Goal: Obtain resource: Download file/media

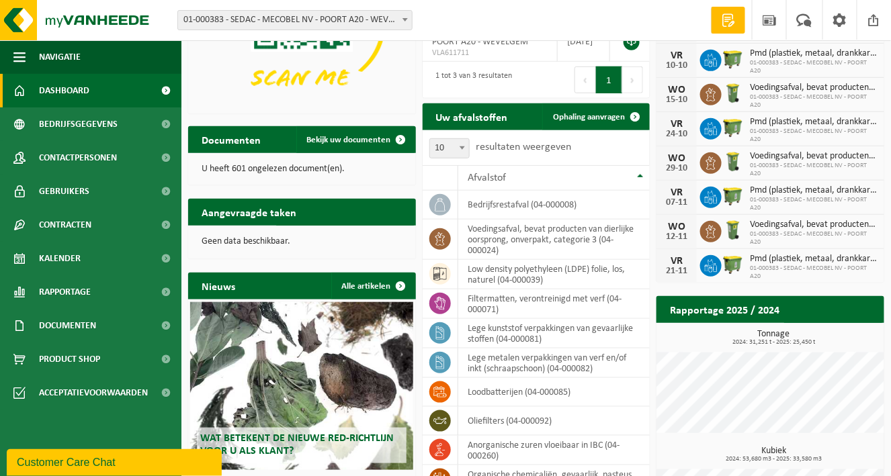
scroll to position [290, 0]
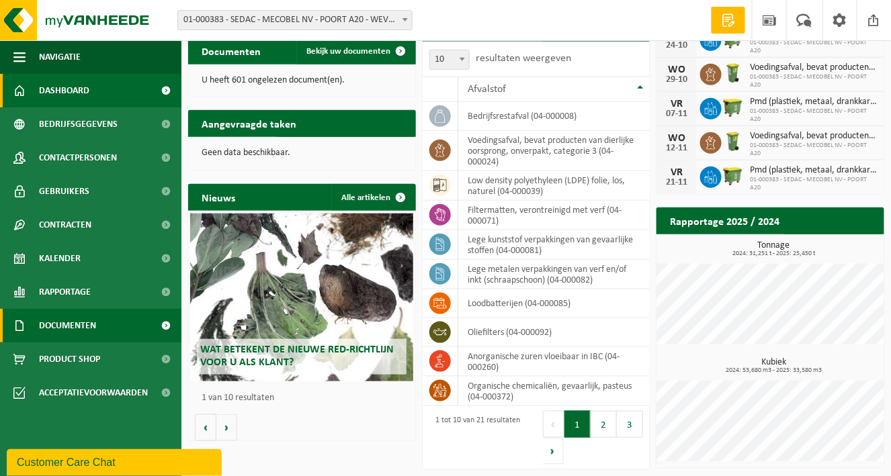
click at [64, 327] on span "Documenten" at bounding box center [67, 326] width 57 height 34
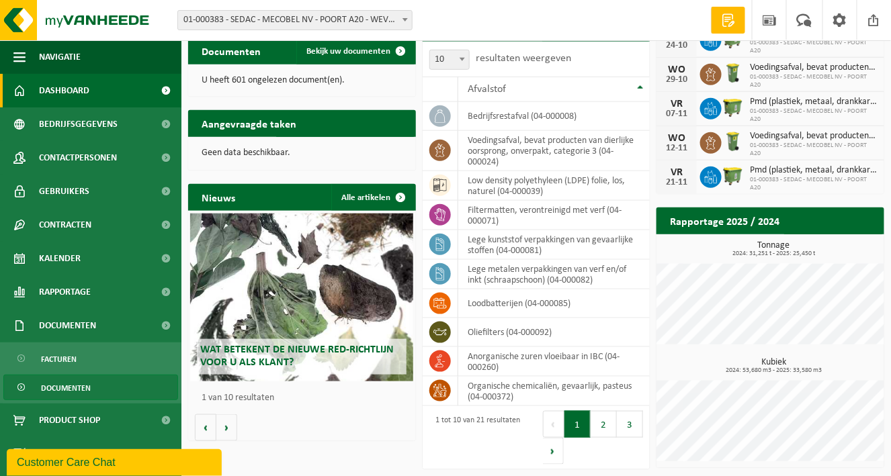
click at [70, 382] on span "Documenten" at bounding box center [66, 388] width 50 height 26
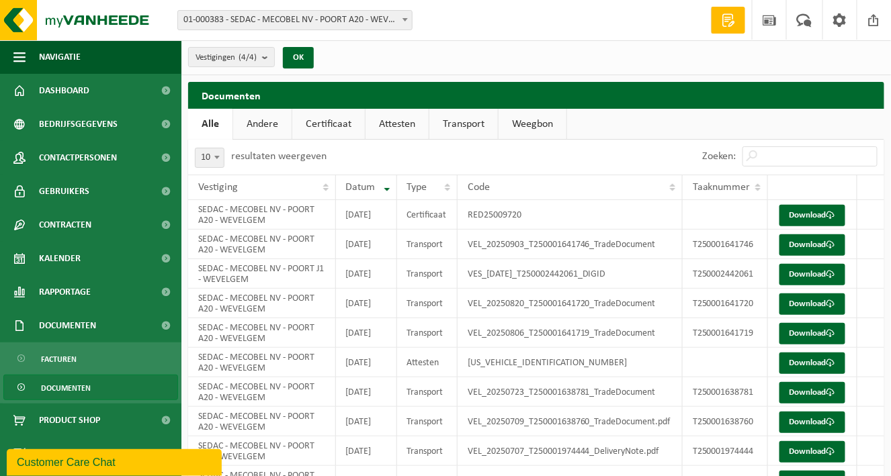
click at [324, 117] on link "Certificaat" at bounding box center [328, 124] width 73 height 31
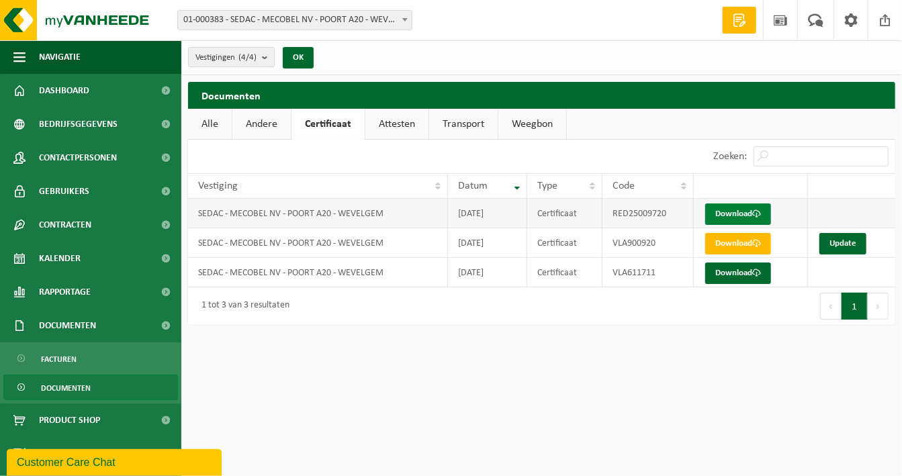
click at [752, 210] on link "Download" at bounding box center [738, 214] width 66 height 21
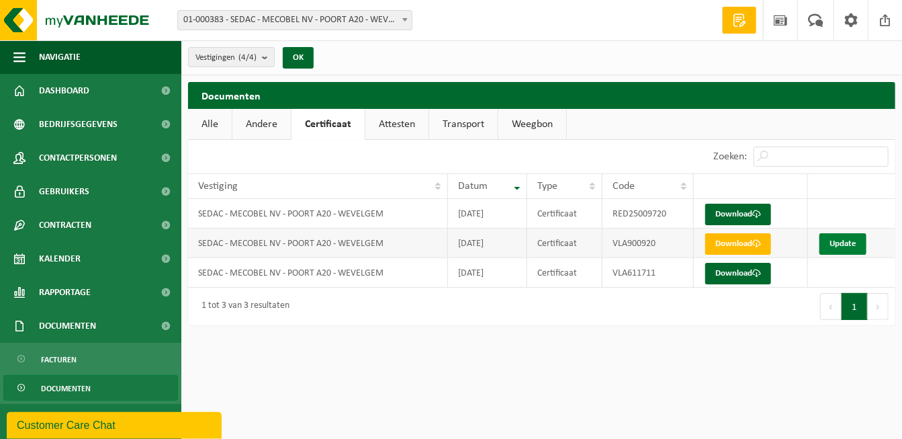
click at [842, 244] on link "Update" at bounding box center [842, 243] width 47 height 21
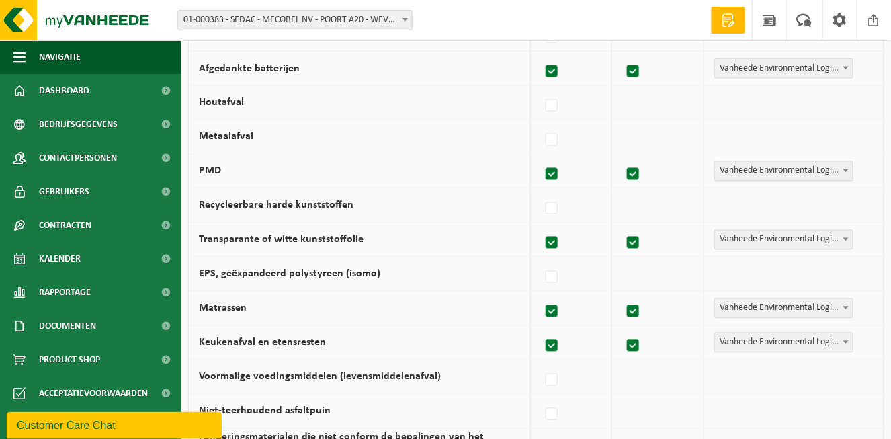
scroll to position [739, 0]
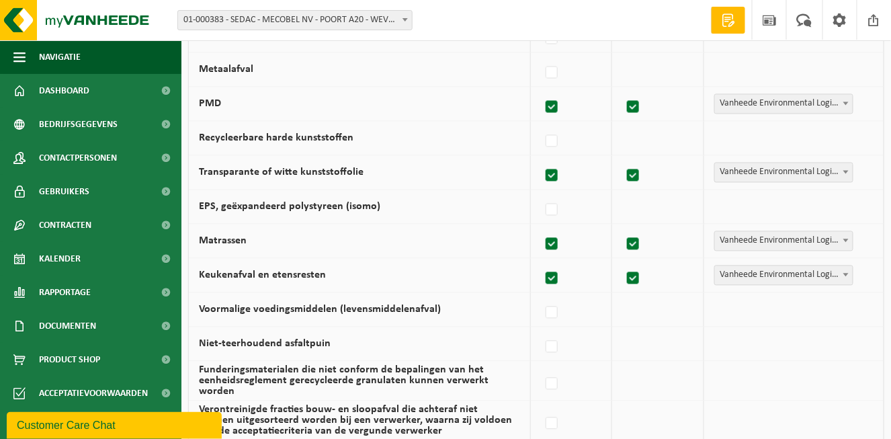
click at [770, 316] on td "Vanheede Environmental Logistics Concullega Containerpark Gemeentelijke ophalin…" at bounding box center [793, 310] width 179 height 34
click at [780, 309] on td "Vanheede Environmental Logistics Concullega Containerpark Gemeentelijke ophalin…" at bounding box center [793, 310] width 179 height 34
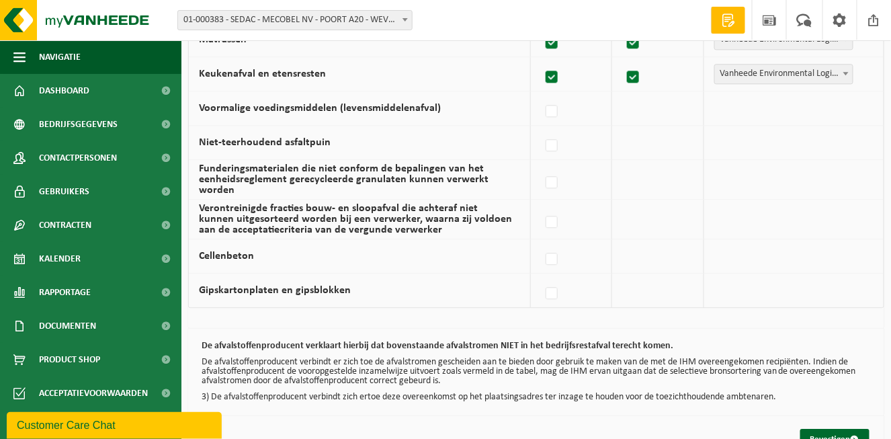
scroll to position [983, 0]
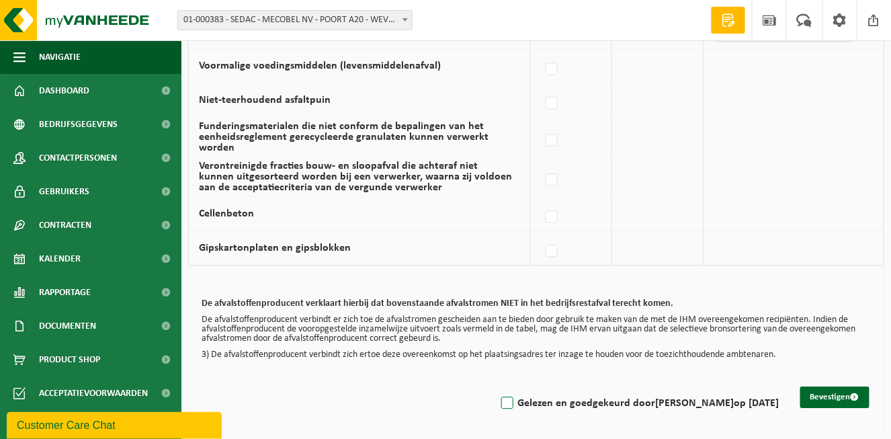
click at [498, 404] on label "Gelezen en goedgekeurd door Dieter Descheemaeker op 16/09/25" at bounding box center [638, 403] width 280 height 20
click at [496, 386] on input "Gelezen en goedgekeurd door Dieter Descheemaeker op 16/09/25" at bounding box center [496, 386] width 1 height 1
checkbox input "true"
click at [827, 395] on button "Bevestigen" at bounding box center [834, 396] width 69 height 21
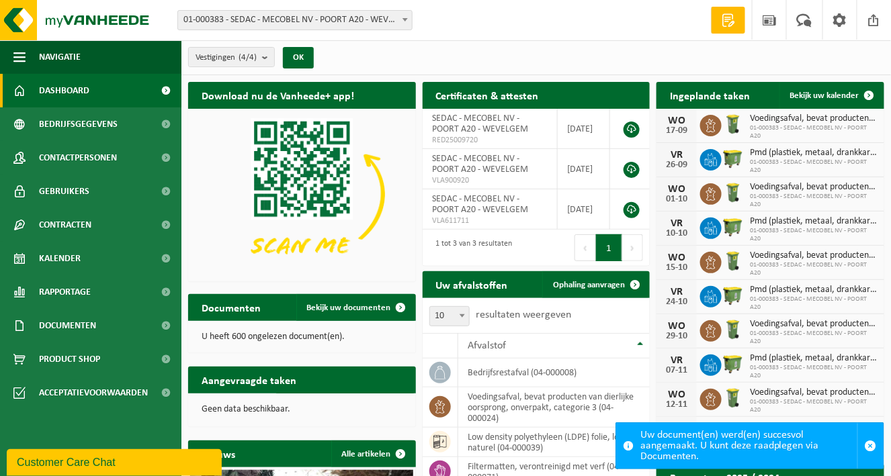
click at [731, 438] on div "Uw document(en) werd(en) succesvol aangemaakt. U kunt deze raadplegen via Docum…" at bounding box center [748, 446] width 217 height 46
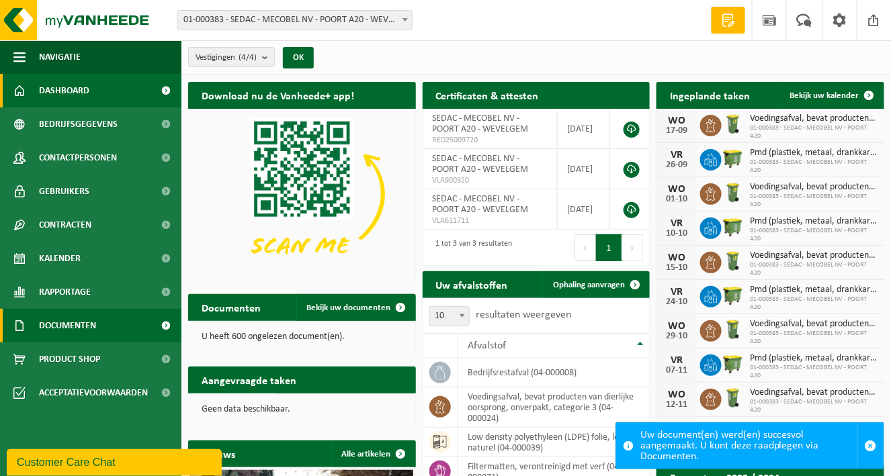
click at [87, 328] on span "Documenten" at bounding box center [67, 326] width 57 height 34
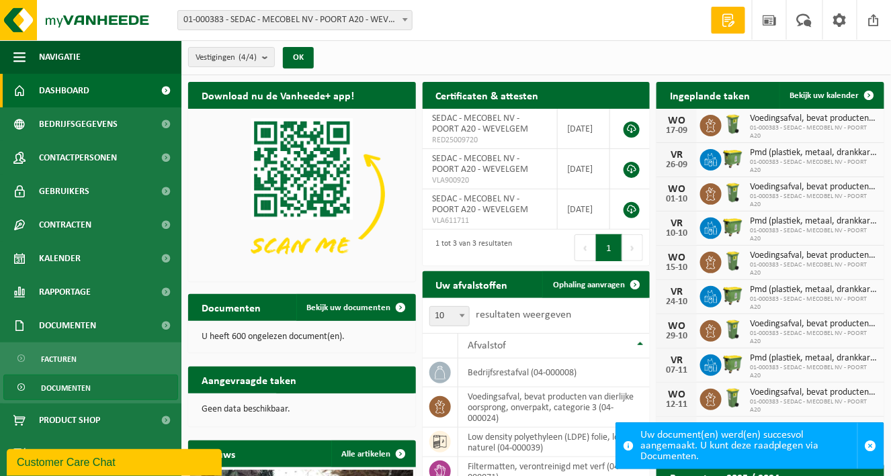
click at [52, 387] on span "Documenten" at bounding box center [66, 388] width 50 height 26
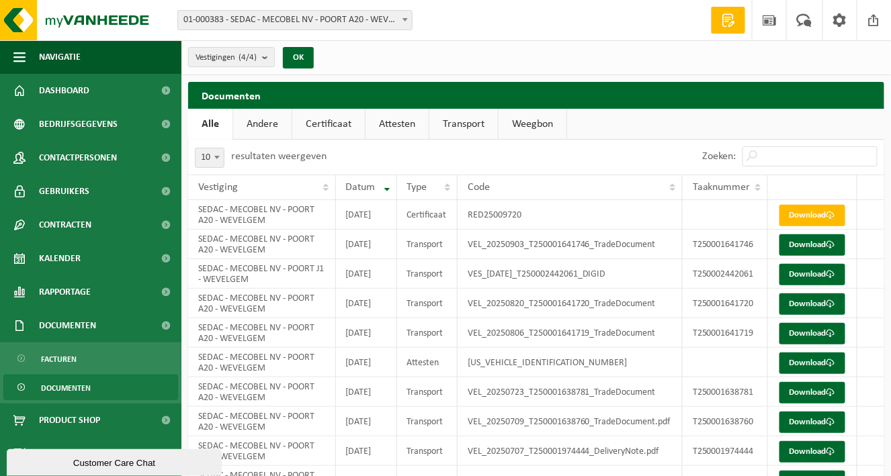
click at [326, 124] on link "Certificaat" at bounding box center [328, 124] width 73 height 31
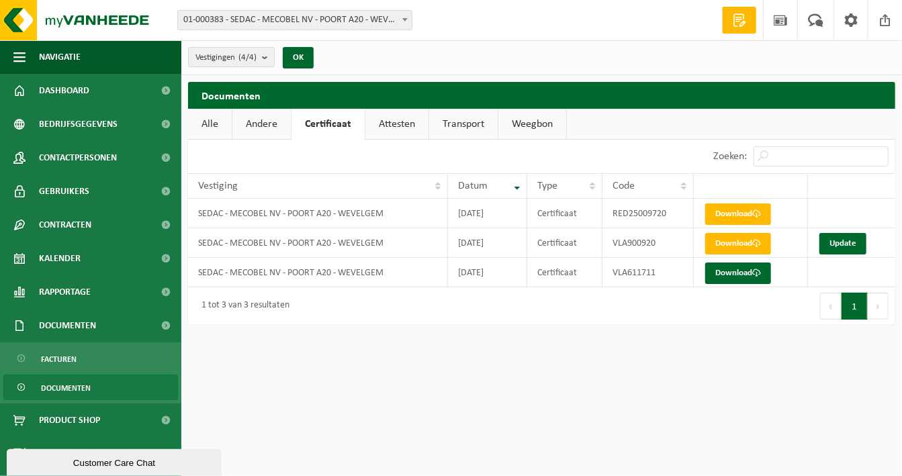
click at [388, 114] on link "Attesten" at bounding box center [396, 124] width 63 height 31
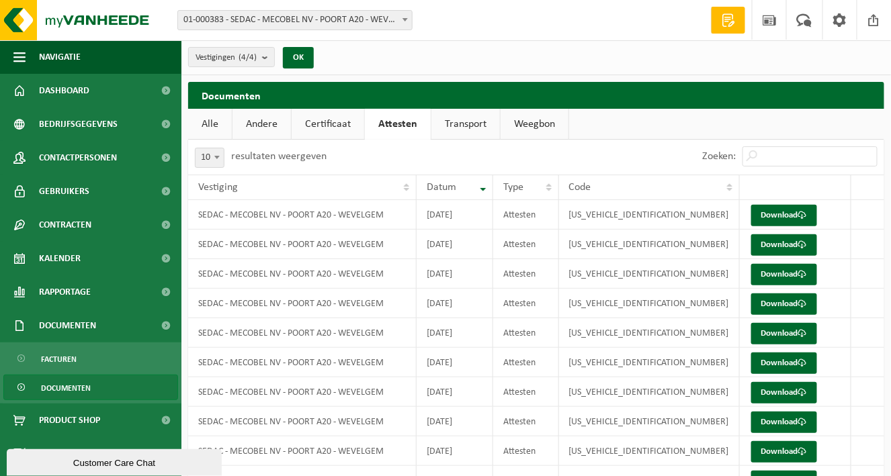
click at [317, 123] on link "Certificaat" at bounding box center [327, 124] width 73 height 31
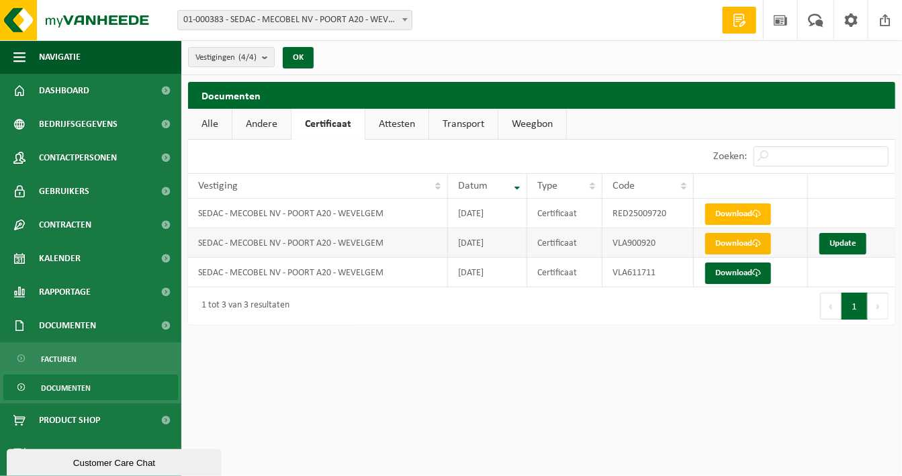
click at [743, 239] on link "Download" at bounding box center [738, 243] width 66 height 21
click at [839, 238] on link "Update" at bounding box center [842, 243] width 47 height 21
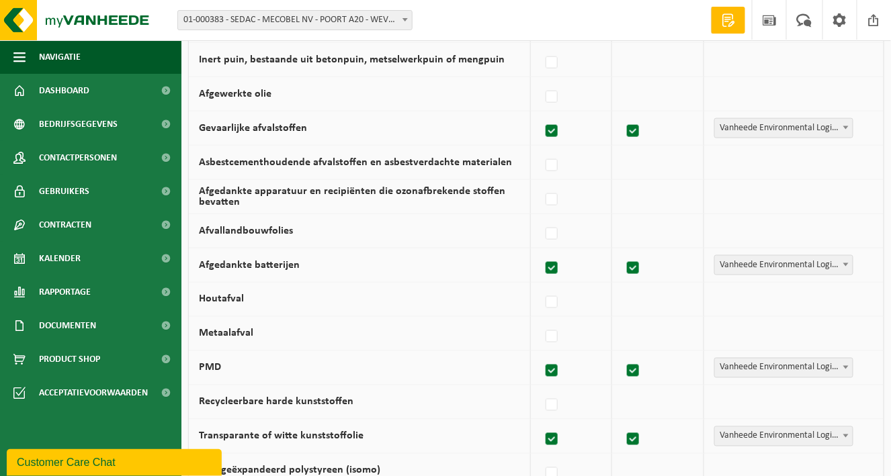
scroll to position [72, 0]
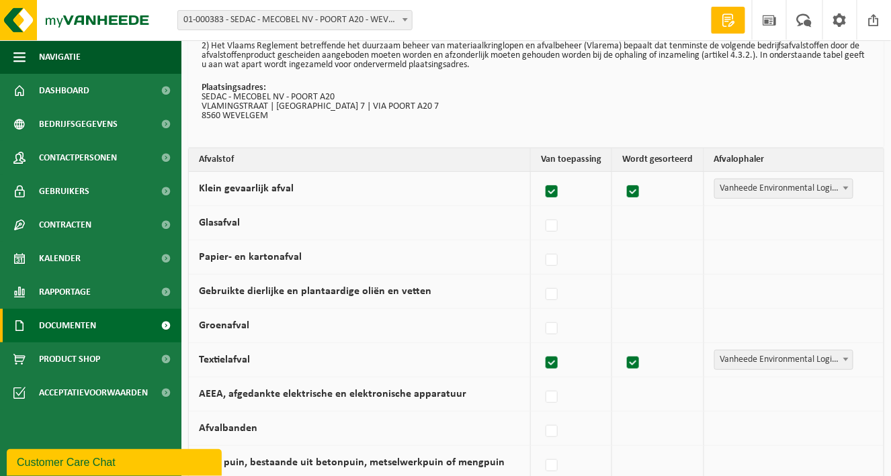
click at [65, 329] on span "Documenten" at bounding box center [67, 326] width 57 height 34
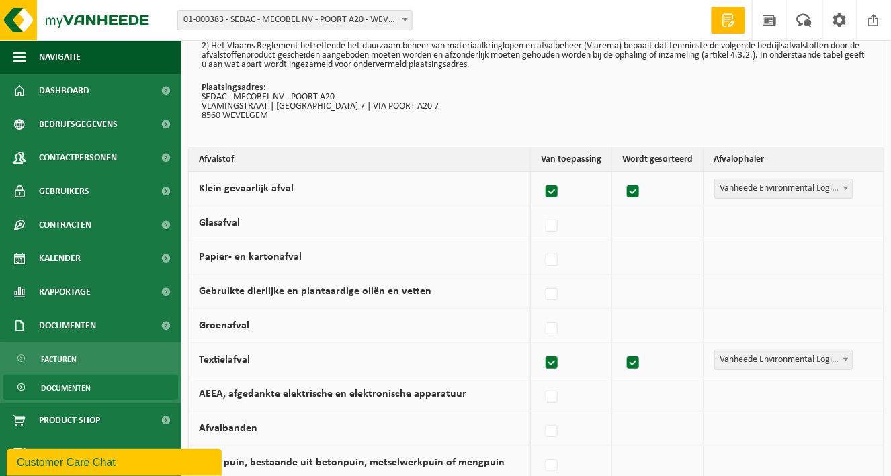
click at [63, 388] on span "Documenten" at bounding box center [66, 388] width 50 height 26
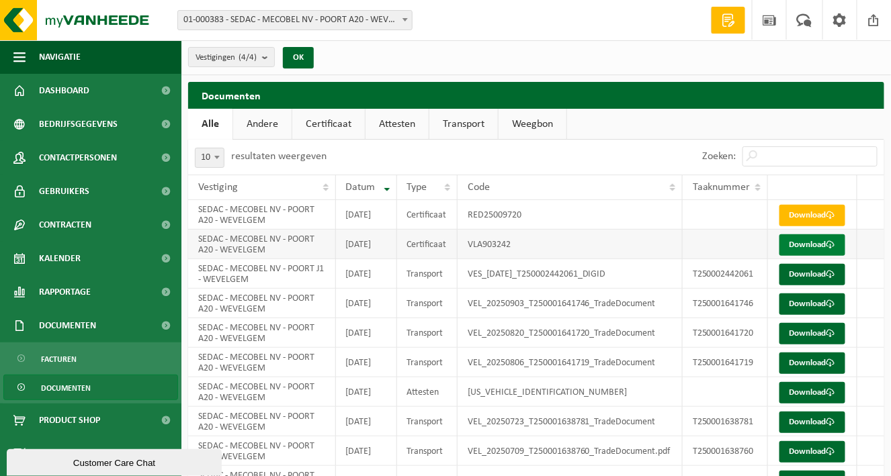
click at [826, 249] on span at bounding box center [830, 244] width 9 height 9
